Goal: Use online tool/utility: Utilize a website feature to perform a specific function

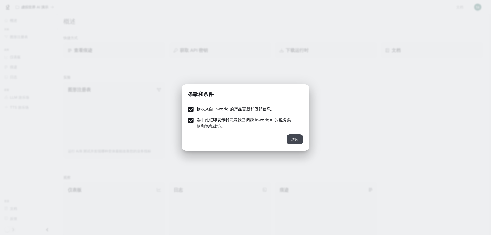
click at [301, 138] on button "继续" at bounding box center [295, 139] width 16 height 10
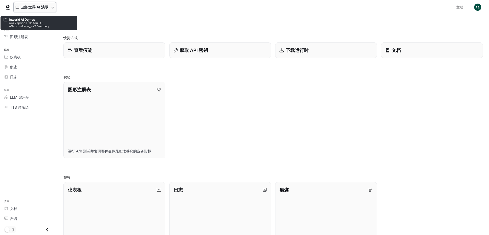
click at [35, 7] on font "虚拟世界 AI 演示" at bounding box center [34, 7] width 27 height 4
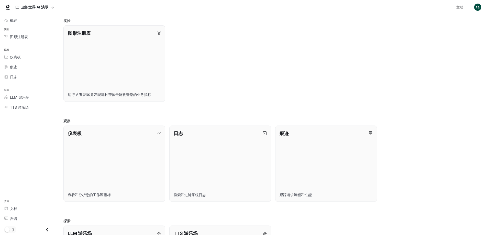
scroll to position [130, 0]
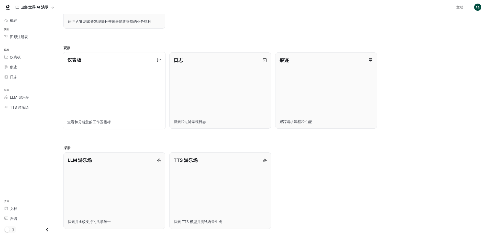
click at [122, 66] on link "仪表板 查看和分析您的工作区指标" at bounding box center [114, 90] width 103 height 77
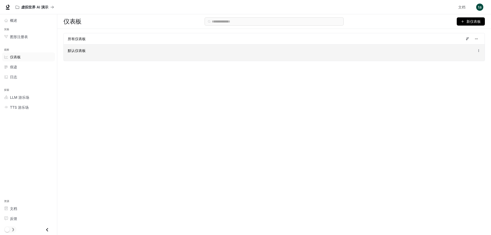
click at [144, 53] on div "默认仪表板" at bounding box center [274, 51] width 413 height 6
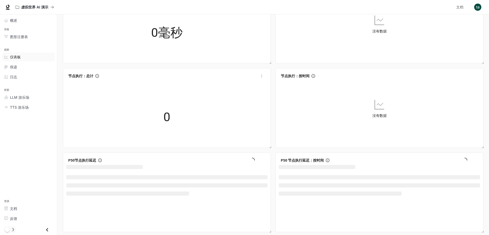
scroll to position [230, 0]
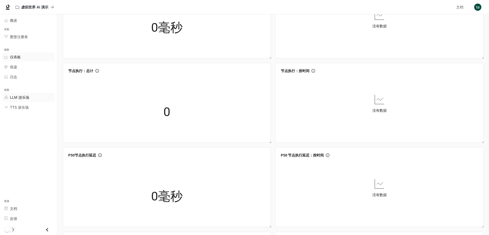
click at [30, 95] on div "LLM 游乐场" at bounding box center [31, 97] width 43 height 5
